Goal: Task Accomplishment & Management: Manage account settings

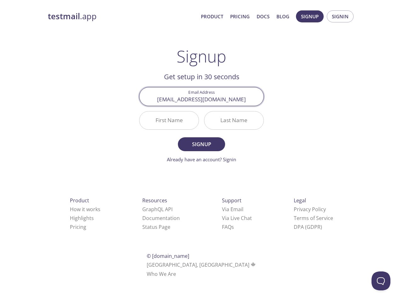
click at [202, 127] on div "Last Name" at bounding box center [234, 120] width 65 height 24
click at [310, 16] on span "Signup" at bounding box center [310, 16] width 18 height 8
click at [340, 16] on span "Signin" at bounding box center [340, 16] width 17 height 8
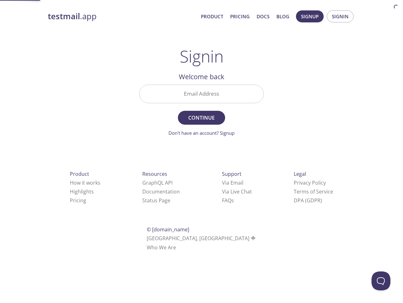
click at [202, 96] on input "Email Address" at bounding box center [202, 94] width 124 height 18
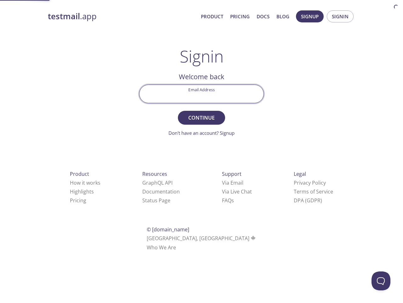
click at [169, 120] on form "Email Address Continue Don't have an account? Signup" at bounding box center [201, 110] width 125 height 52
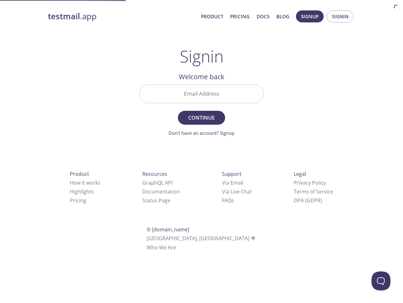
click at [234, 120] on form "Email Address Continue Don't have an account? Signup" at bounding box center [201, 110] width 125 height 52
click at [212, 209] on div "Support Via Email Via Live Chat FAQ s" at bounding box center [237, 186] width 50 height 55
click at [192, 218] on div "Product How it works Highlights Pricing Resources GraphQL API Documentation Sta…" at bounding box center [202, 211] width 328 height 118
click at [183, 227] on html "testmail .app Product Pricing Docs Blog Signup Signin Signin Welcome back Email…" at bounding box center [201, 129] width 403 height 259
click at [381, 281] on button "Open Beacon popover" at bounding box center [381, 280] width 19 height 19
